Goal: Task Accomplishment & Management: Complete application form

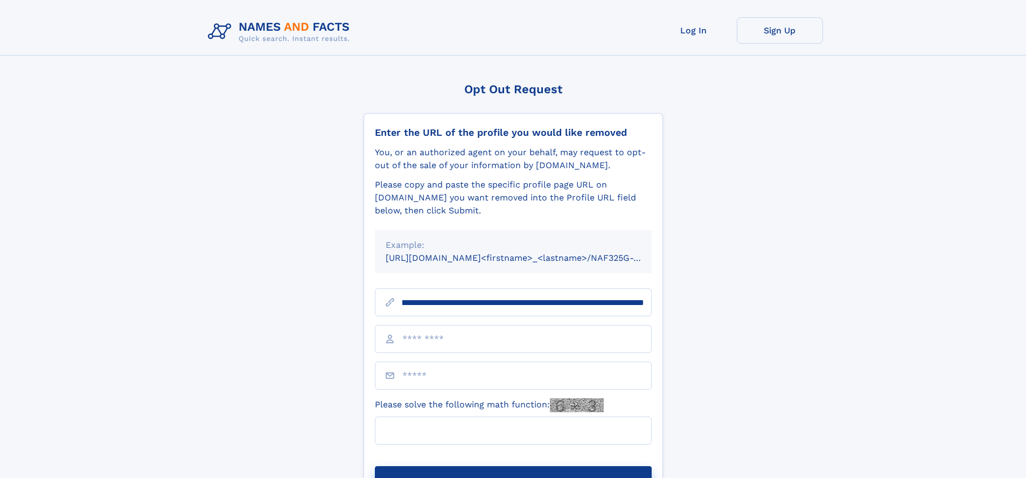
scroll to position [0, 122]
type input "**********"
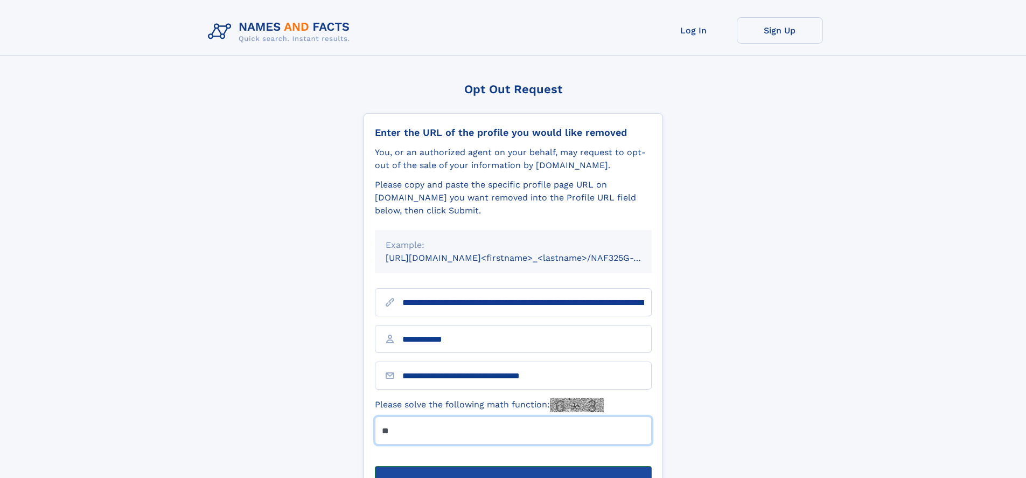
type input "**"
click at [513, 466] on button "Submit Opt Out Request" at bounding box center [513, 483] width 277 height 34
